Goal: Answer question/provide support: Ask a question

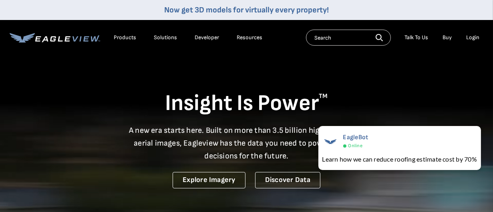
click at [472, 38] on div "Login" at bounding box center [472, 37] width 13 height 7
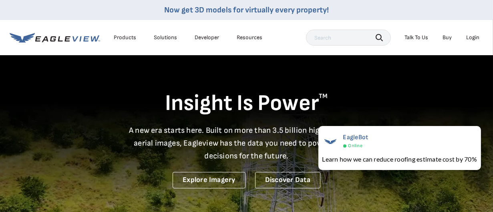
click at [473, 37] on div "Login" at bounding box center [472, 37] width 13 height 7
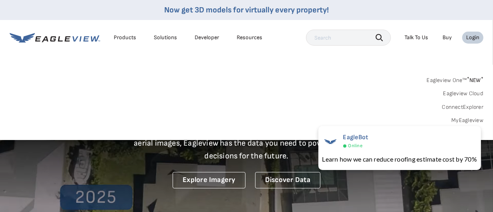
click at [468, 119] on link "MyEagleview" at bounding box center [467, 120] width 32 height 7
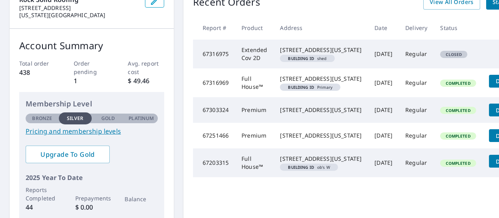
scroll to position [40, 0]
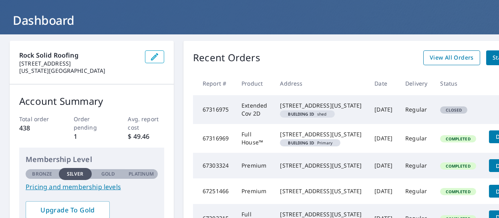
click at [436, 60] on span "View All Orders" at bounding box center [452, 58] width 44 height 10
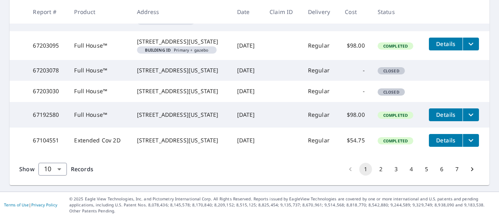
scroll to position [345, 0]
click at [374, 169] on button "2" at bounding box center [380, 169] width 13 height 13
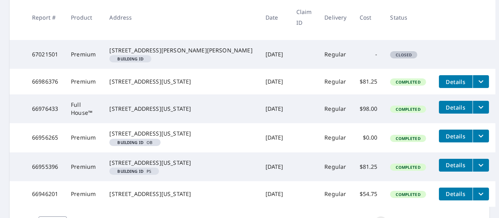
scroll to position [360, 0]
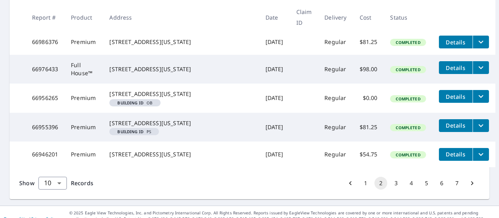
click at [390, 189] on button "3" at bounding box center [396, 183] width 13 height 13
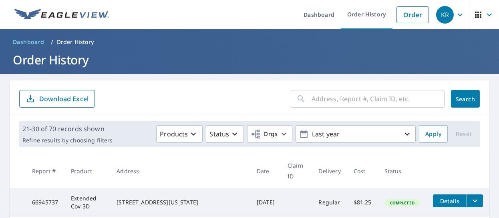
scroll to position [40, 0]
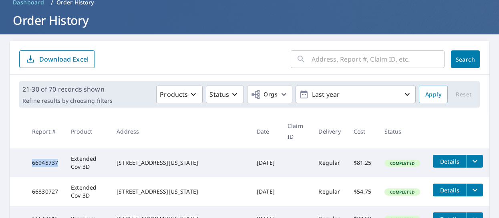
drag, startPoint x: 62, startPoint y: 151, endPoint x: 31, endPoint y: 152, distance: 30.9
click at [31, 152] on td "66945737" at bounding box center [45, 163] width 39 height 29
copy td "66945737"
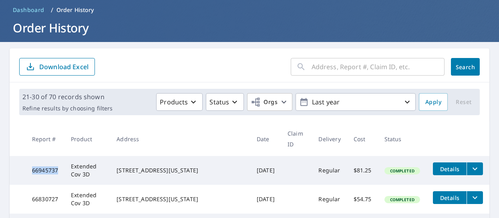
scroll to position [0, 0]
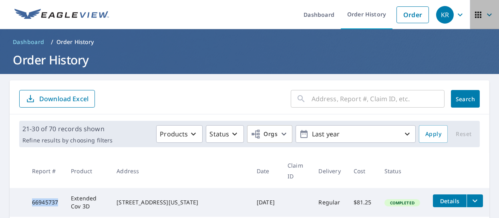
click at [485, 14] on icon "button" at bounding box center [490, 15] width 10 height 10
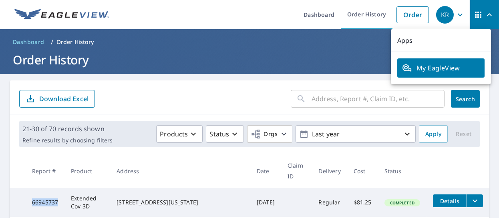
click at [456, 15] on icon "button" at bounding box center [460, 15] width 10 height 10
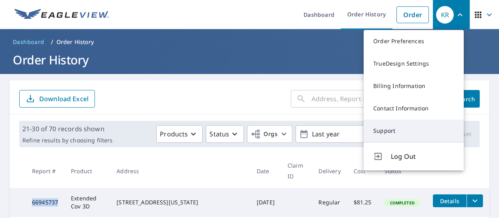
click at [402, 133] on link "Support" at bounding box center [414, 131] width 100 height 22
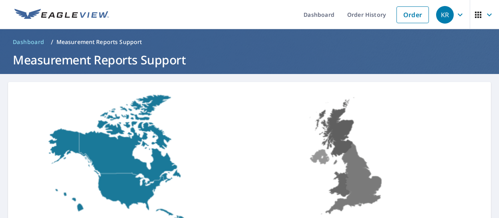
scroll to position [111, 0]
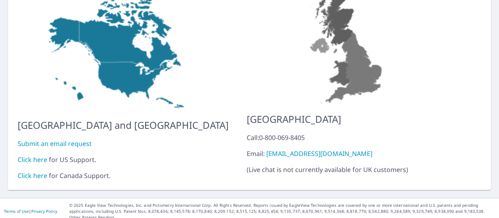
click at [30, 155] on link "Click here" at bounding box center [33, 159] width 30 height 9
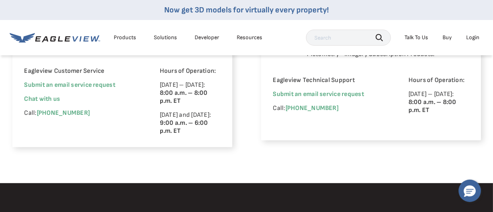
scroll to position [601, 0]
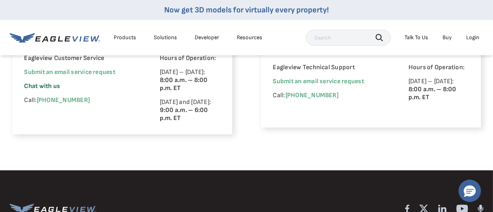
click at [46, 87] on span "Chat with us" at bounding box center [42, 86] width 36 height 8
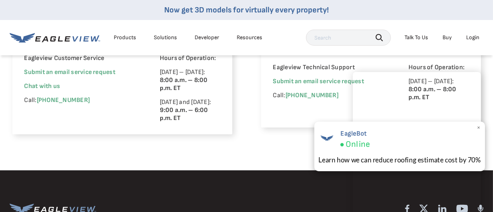
click at [438, 146] on div "EagleBot Online" at bounding box center [399, 139] width 163 height 22
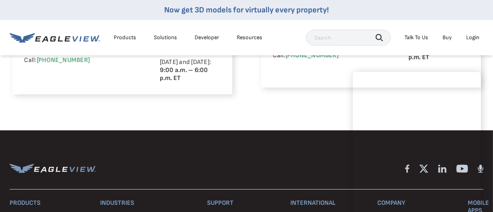
scroll to position [641, 0]
